Goal: Task Accomplishment & Management: Complete application form

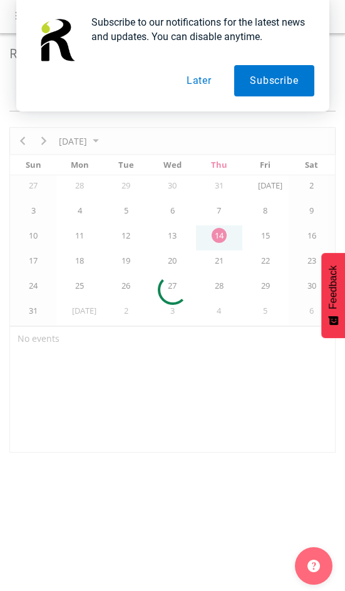
click at [189, 81] on button "Later" at bounding box center [199, 80] width 56 height 31
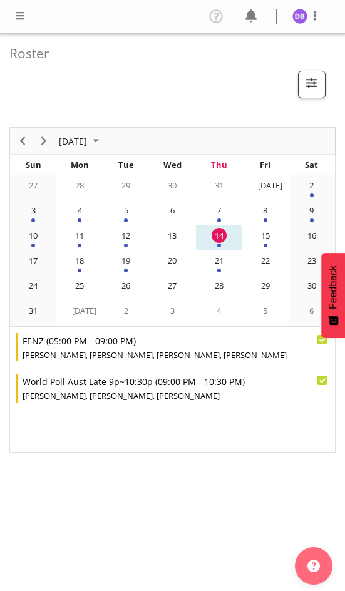
click at [22, 14] on span at bounding box center [20, 15] width 15 height 15
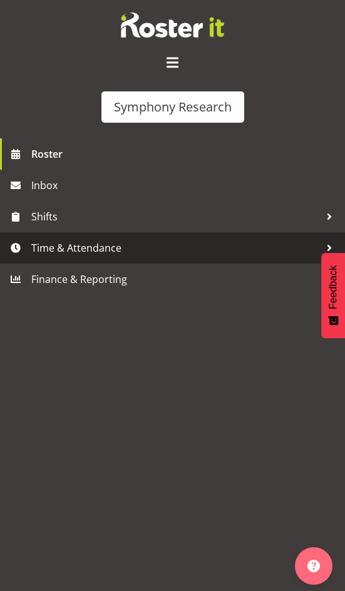
click at [81, 251] on span "Time & Attendance" at bounding box center [175, 248] width 289 height 19
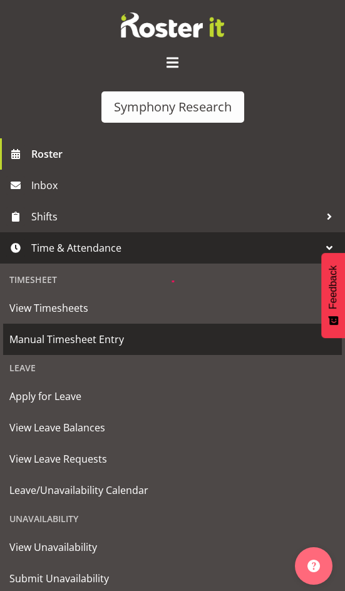
click at [48, 337] on div "Symphony Research Roster Inbox Shifts Time & Attendance Timesheet View Timeshee…" at bounding box center [172, 309] width 345 height 618
click at [58, 343] on span "Manual Timesheet Entry" at bounding box center [172, 339] width 326 height 19
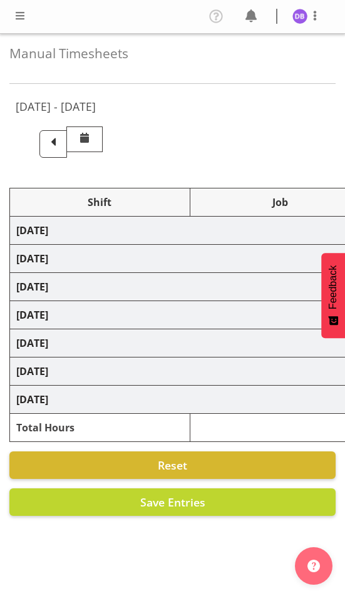
select select "26078"
select select "10458"
select select "47"
select select "48116"
select select "9636"
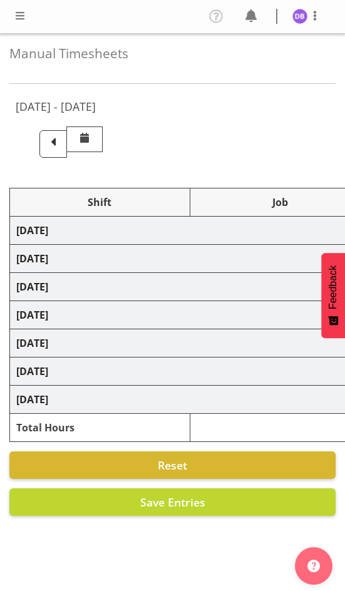
select select "48116"
select select "9636"
select select "47"
select select "32690"
select select "10239"
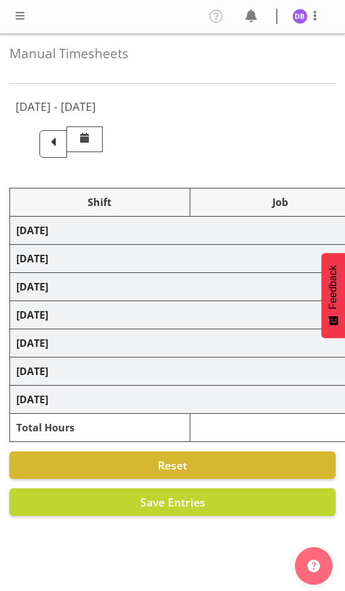
select select "47"
select select "32690"
select select "9636"
select select "47"
select select "26078"
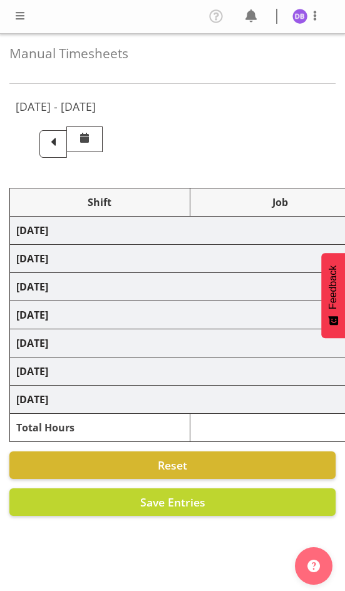
select select "10458"
select select "47"
select select "26078"
select select "9636"
select select "47"
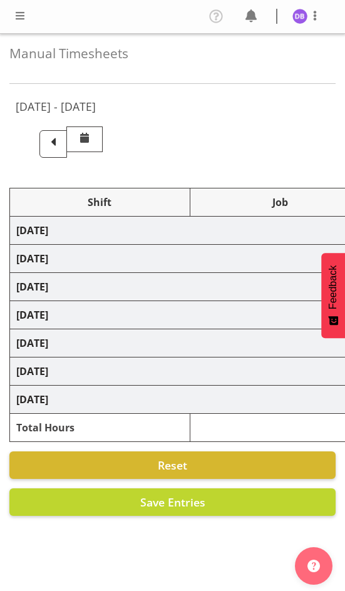
select select "26078"
select select "10458"
select select "47"
select select "26078"
select select "9636"
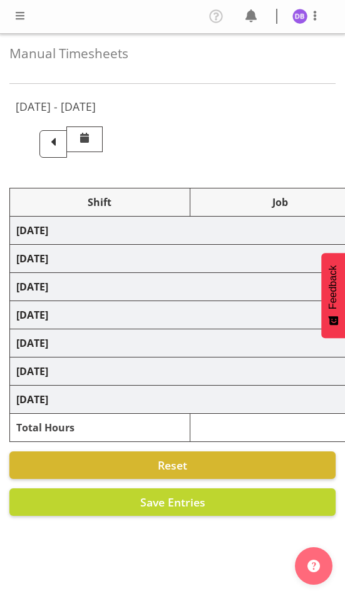
select select "26078"
select select "10458"
select select "47"
select select "48116"
select select "9636"
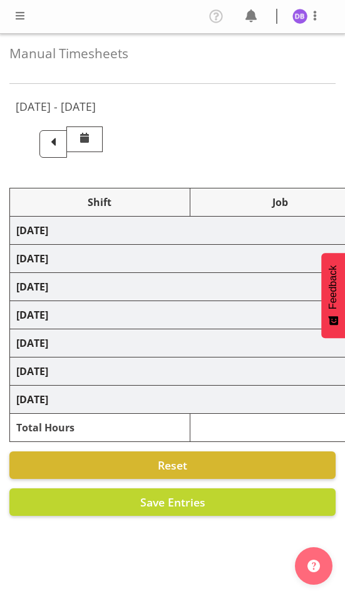
select select "47"
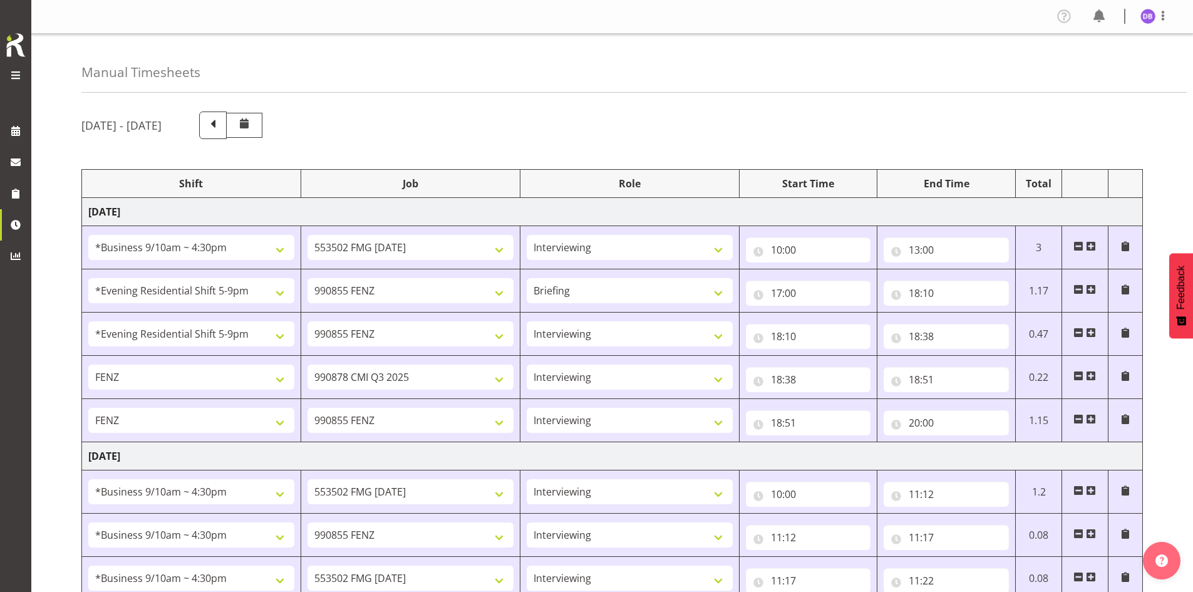
scroll to position [355, 0]
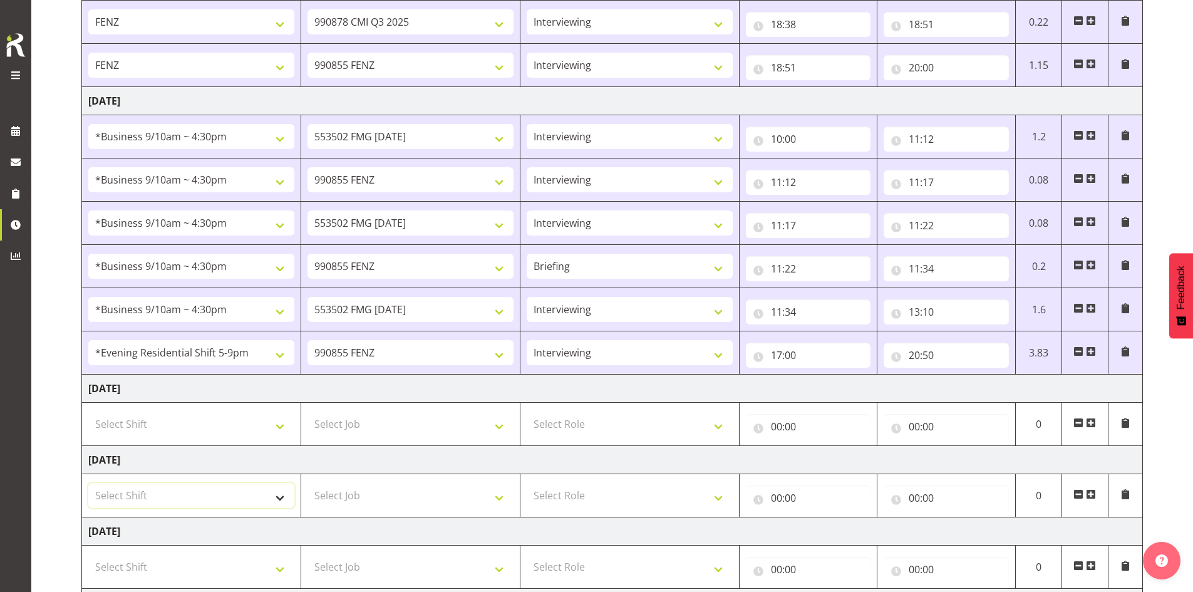
click at [277, 497] on select "Select Shift !!Project Briefing (Job to be assigned) !!Weekend Residential (Ros…" at bounding box center [191, 495] width 206 height 25
click at [88, 483] on select "Select Shift !!Project Briefing (Job to be assigned) !!Weekend Residential (Ros…" at bounding box center [191, 495] width 206 height 25
drag, startPoint x: 278, startPoint y: 495, endPoint x: 271, endPoint y: 488, distance: 9.7
click at [278, 495] on select "!!Project Briefing (Job to be assigned) !!Weekend Residential (Roster IT Shift …" at bounding box center [191, 495] width 206 height 25
select select "48116"
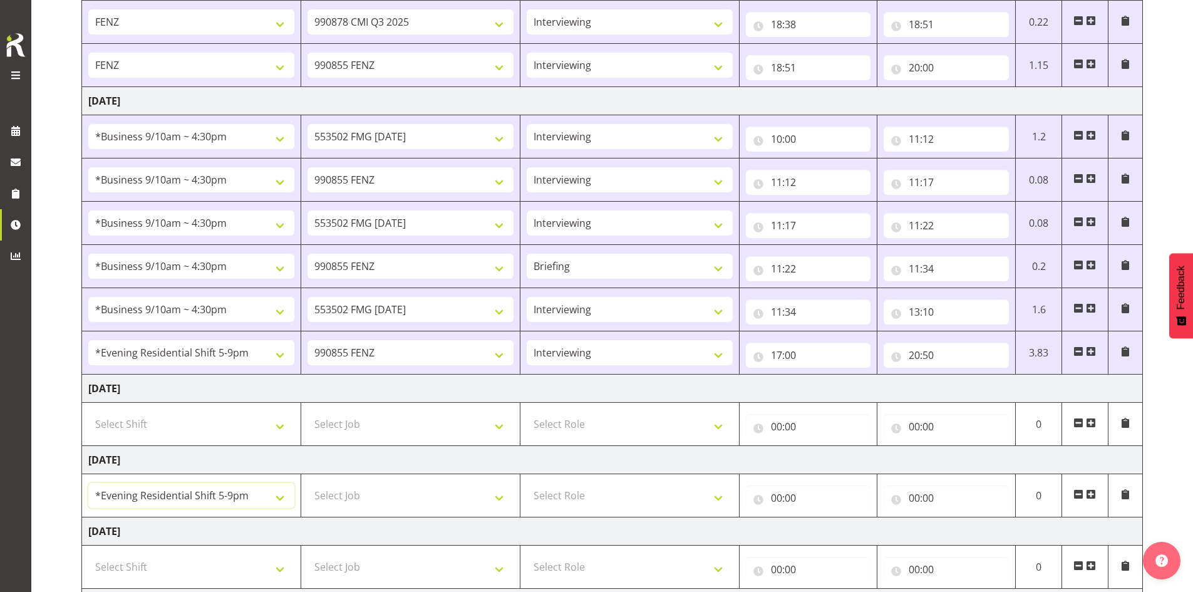
click at [88, 483] on select "!!Project Briefing (Job to be assigned) !!Weekend Residential (Roster IT Shift …" at bounding box center [191, 495] width 206 height 25
click at [344, 497] on select "Select Job 550060 IF Admin 553492 World Poll Aus Wave 2 Main 2025 553500 BFM [D…" at bounding box center [410, 495] width 206 height 25
select select "10458"
click at [307, 483] on select "Select Job 550060 IF Admin 553492 World Poll Aus Wave 2 Main 2025 553500 BFM [D…" at bounding box center [410, 495] width 206 height 25
click at [344, 498] on select "Select Role Briefing Interviewing" at bounding box center [629, 495] width 206 height 25
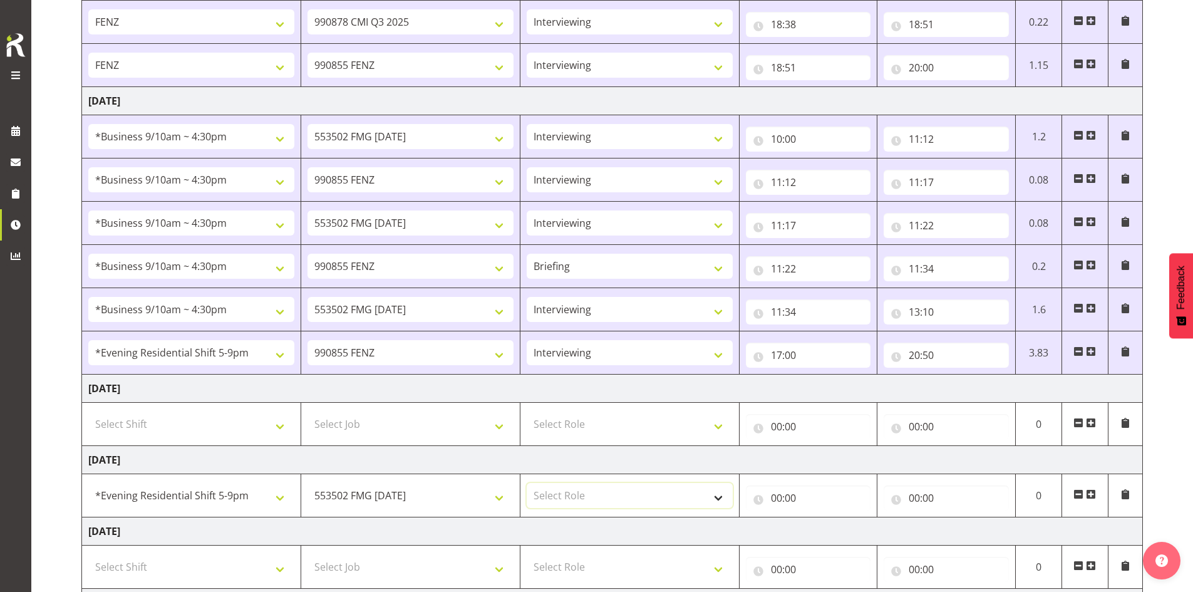
select select "47"
click at [344, 483] on select "Select Role Briefing Interviewing" at bounding box center [629, 495] width 206 height 25
click at [344, 498] on input "00:00" at bounding box center [808, 497] width 125 height 25
click at [344, 529] on select "00 01 02 03 04 05 06 07 08 09 10 11 12 13 14 15 16 17 18 19 20 21 22 23" at bounding box center [831, 530] width 28 height 25
select select "17"
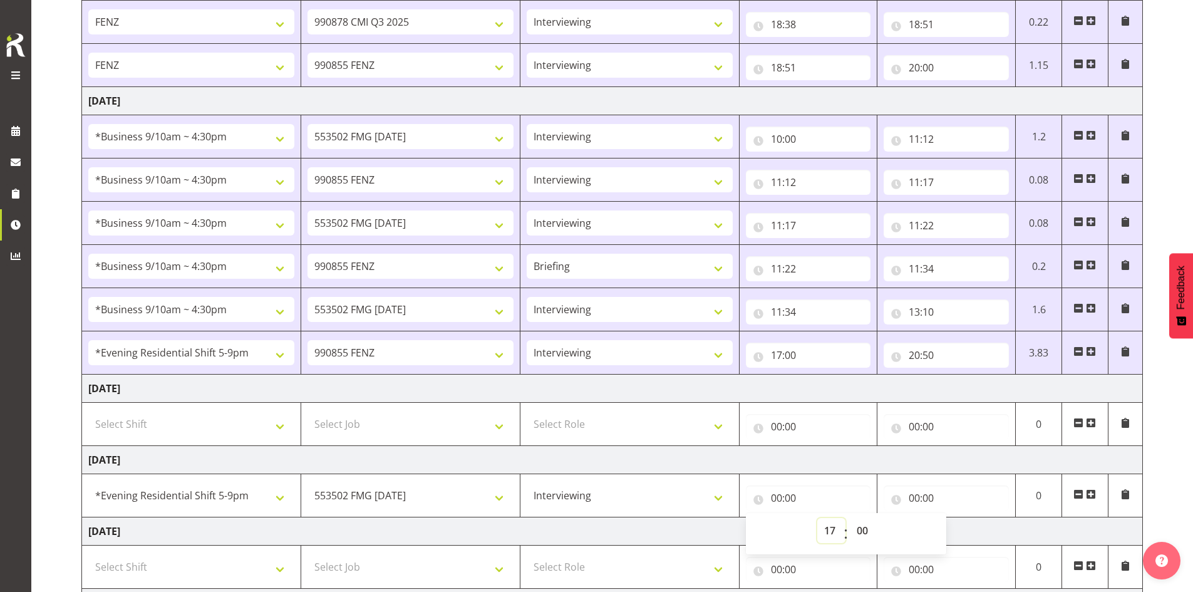
click at [344, 518] on select "00 01 02 03 04 05 06 07 08 09 10 11 12 13 14 15 16 17 18 19 20 21 22 23" at bounding box center [831, 530] width 28 height 25
type input "17:00"
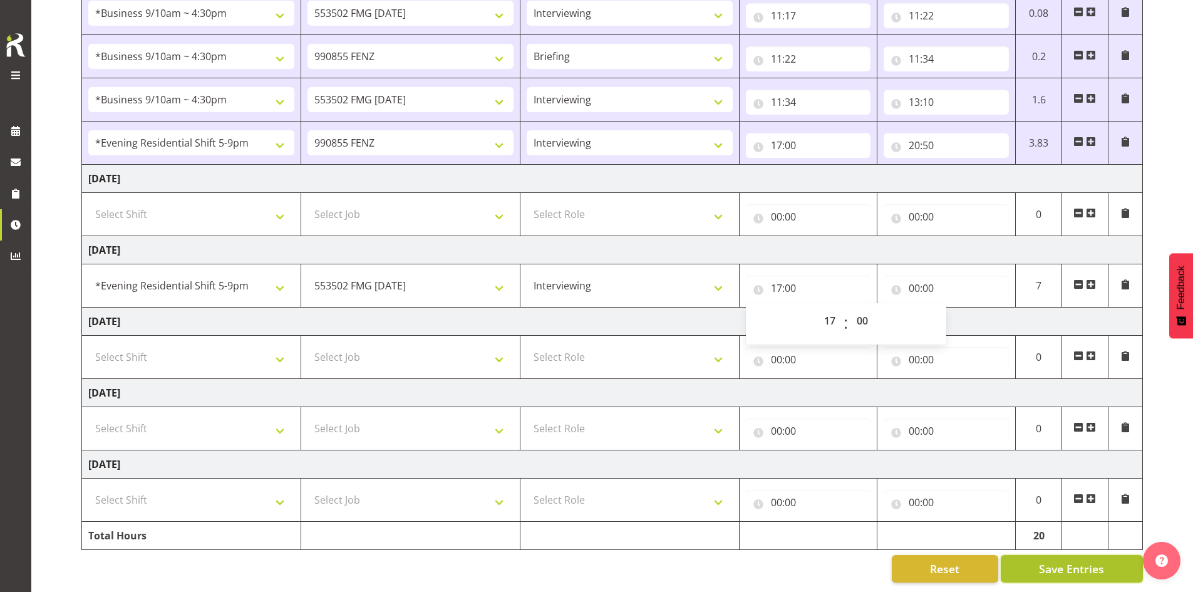
click at [344, 560] on span "Save Entries" at bounding box center [1071, 568] width 65 height 16
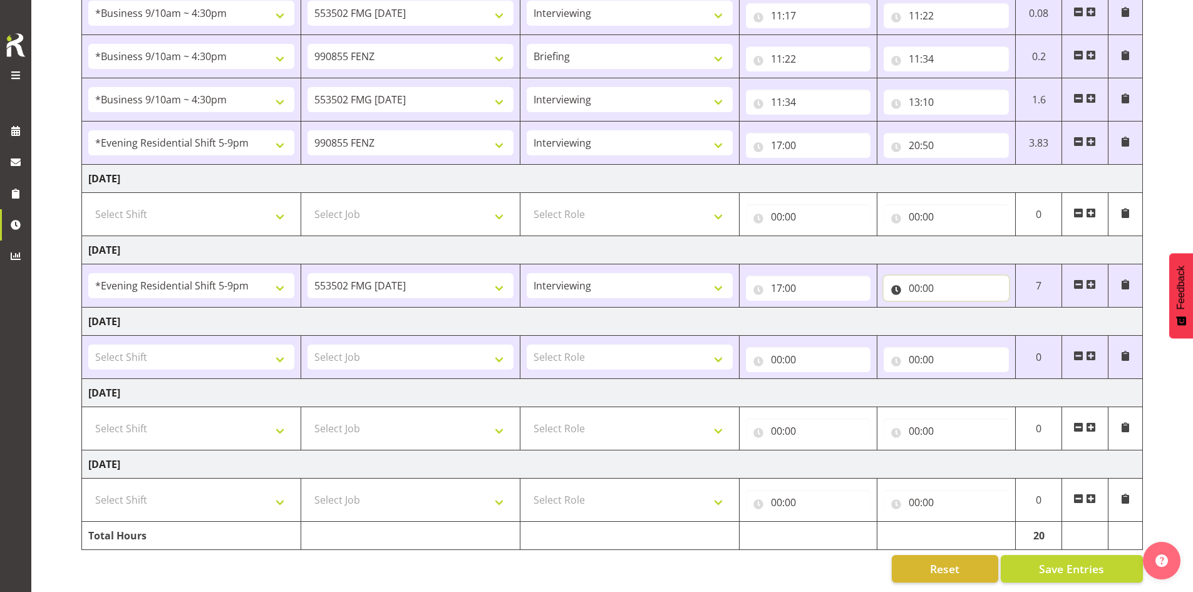
click at [344, 279] on input "00:00" at bounding box center [945, 287] width 125 height 25
click at [344, 312] on select "00 01 02 03 04 05 06 07 08 09 10 11 12 13 14 15 16 17 18 19 20 21 22 23" at bounding box center [969, 320] width 28 height 25
select select "17"
click at [344, 308] on select "00 01 02 03 04 05 06 07 08 09 10 11 12 13 14 15 16 17 18 19 20 21 22 23" at bounding box center [969, 320] width 28 height 25
type input "17:00"
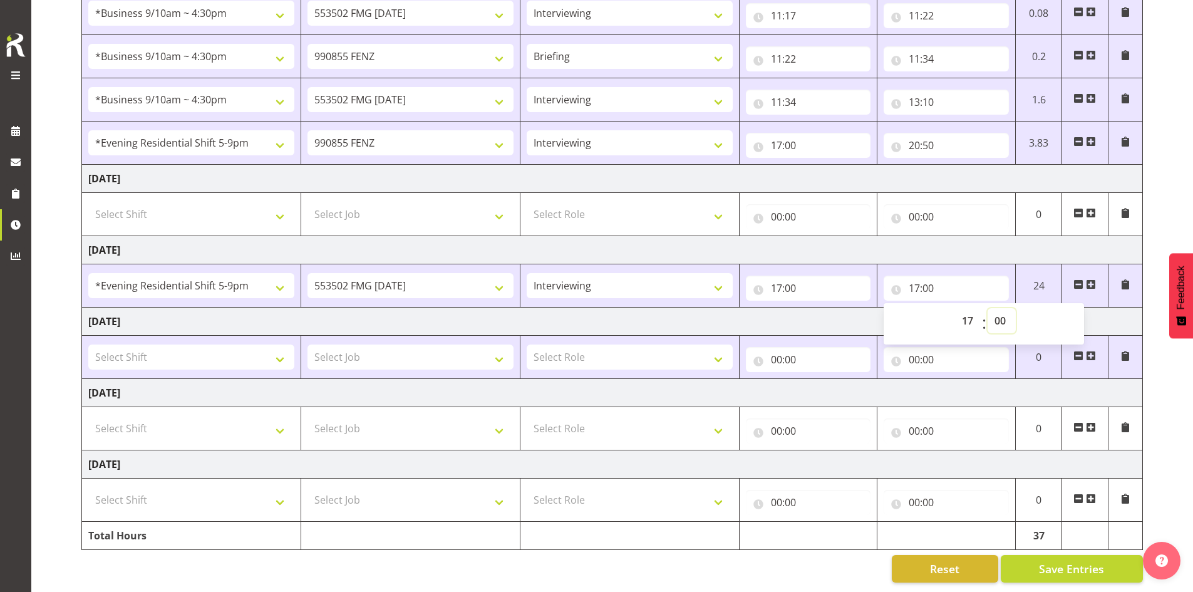
click at [344, 308] on select "00 01 02 03 04 05 06 07 08 09 10 11 12 13 14 15 16 17 18 19 20 21 22 23 24 25 2…" at bounding box center [1001, 320] width 28 height 25
select select "14"
click at [344, 308] on select "00 01 02 03 04 05 06 07 08 09 10 11 12 13 14 15 16 17 18 19 20 21 22 23 24 25 2…" at bounding box center [1001, 320] width 28 height 25
type input "17:14"
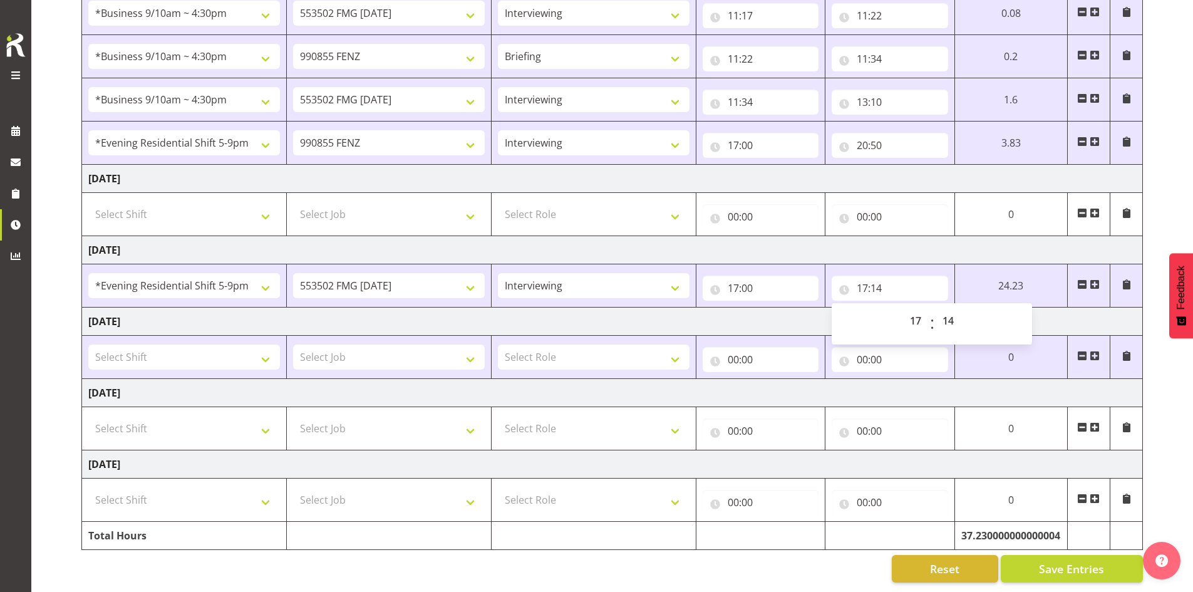
click at [344, 279] on span at bounding box center [1094, 284] width 10 height 10
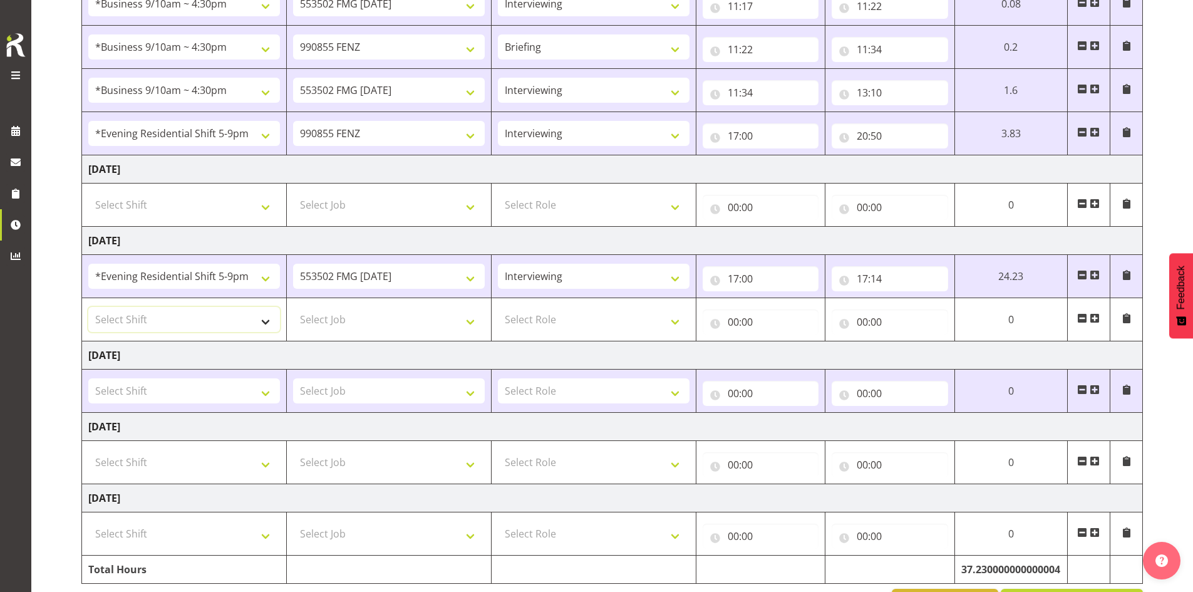
click at [267, 322] on select "Select Shift !!Project Briefing (Job to be assigned) !!Weekend Residential (Ros…" at bounding box center [184, 319] width 192 height 25
select select "13886"
click at [88, 307] on select "Select Shift !!Project Briefing (Job to be assigned) !!Weekend Residential (Ros…" at bounding box center [184, 319] width 192 height 25
click at [344, 321] on select "Select Job 550060 IF Admin 553492 World Poll Aus Wave 2 Main 2025 553500 BFM [D…" at bounding box center [389, 319] width 192 height 25
select select "10499"
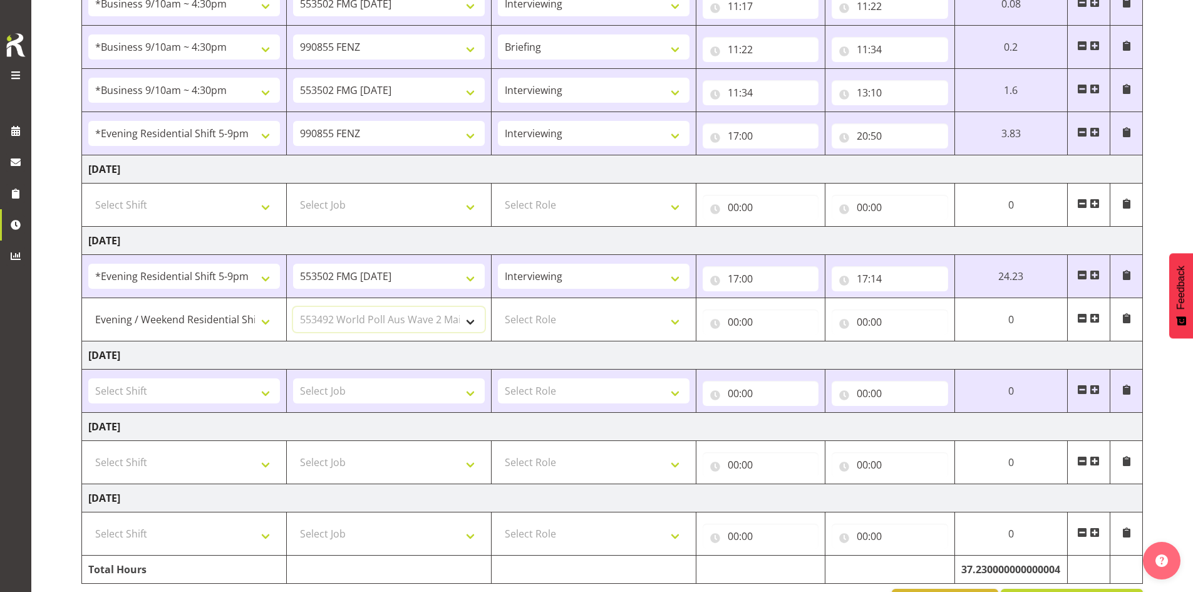
click at [293, 307] on select "Select Job 550060 IF Admin 553492 World Poll Aus Wave 2 Main 2025 553500 BFM [D…" at bounding box center [389, 319] width 192 height 25
click at [344, 326] on select "Select Role Briefing Interviewing" at bounding box center [594, 319] width 192 height 25
select select "47"
click at [344, 307] on select "Select Role Briefing Interviewing" at bounding box center [594, 319] width 192 height 25
click at [344, 321] on input "00:00" at bounding box center [760, 321] width 116 height 25
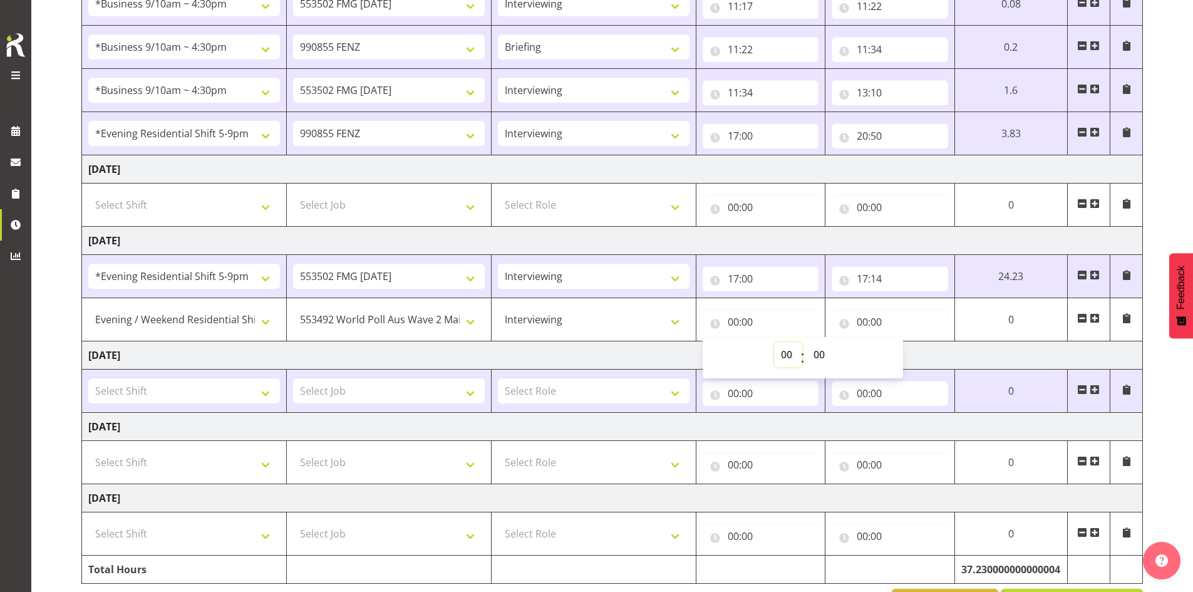
click at [344, 352] on select "00 01 02 03 04 05 06 07 08 09 10 11 12 13 14 15 16 17 18 19 20 21 22 23" at bounding box center [788, 354] width 28 height 25
select select "17"
click at [344, 342] on select "00 01 02 03 04 05 06 07 08 09 10 11 12 13 14 15 16 17 18 19 20 21 22 23" at bounding box center [788, 354] width 28 height 25
type input "17:00"
click at [344, 352] on select "00 01 02 03 04 05 06 07 08 09 10 11 12 13 14 15 16 17 18 19 20 21 22 23 24 25 2…" at bounding box center [820, 354] width 28 height 25
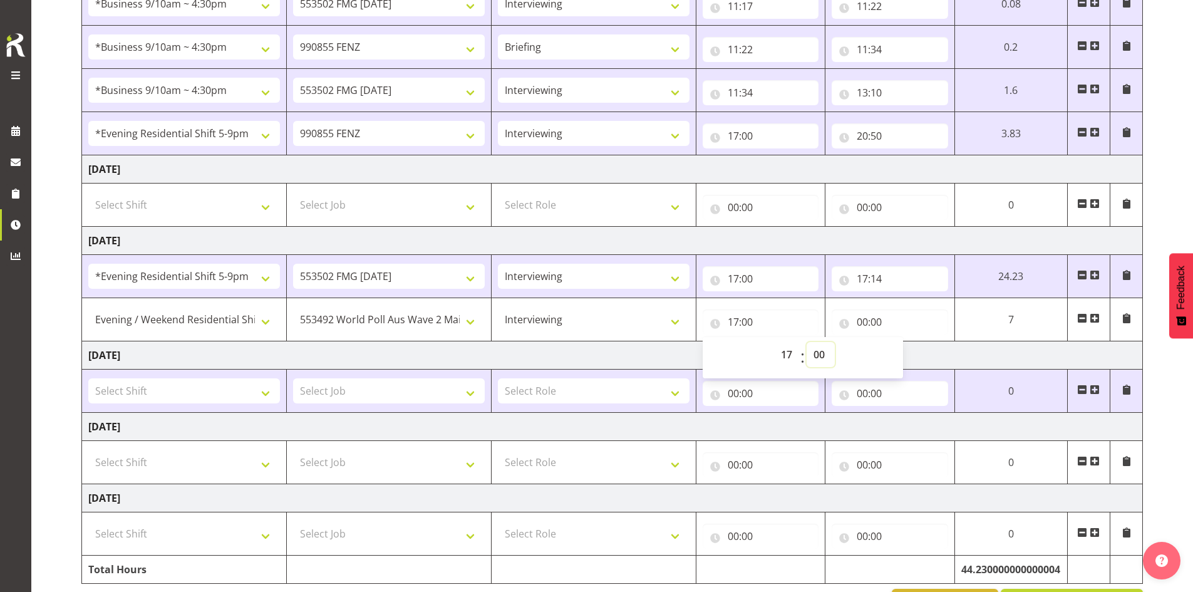
select select "14"
click at [344, 342] on select "00 01 02 03 04 05 06 07 08 09 10 11 12 13 14 15 16 17 18 19 20 21 22 23 24 25 2…" at bounding box center [820, 354] width 28 height 25
type input "17:14"
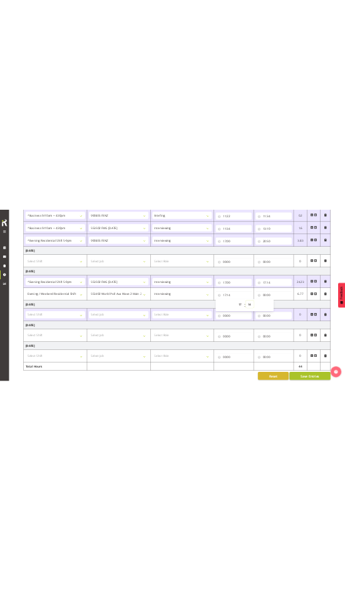
scroll to position [617, 0]
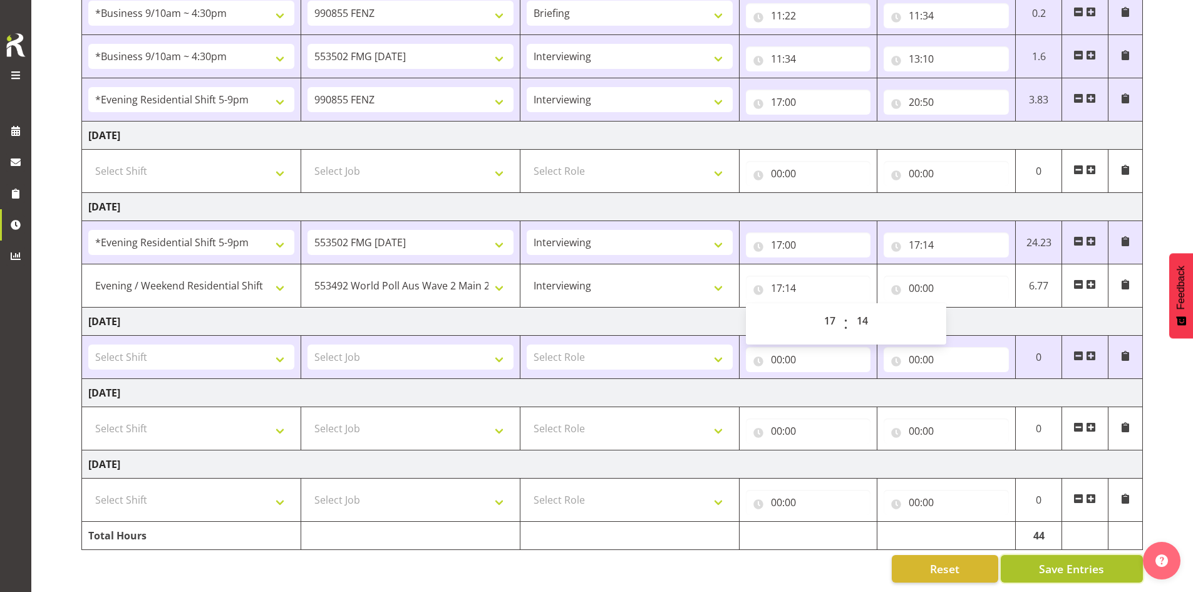
click at [344, 555] on button "Save Entries" at bounding box center [1071, 569] width 142 height 28
